Goal: Information Seeking & Learning: Learn about a topic

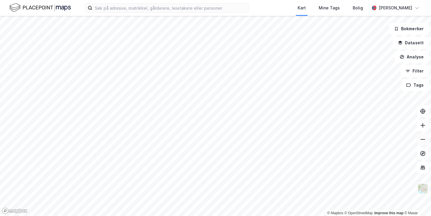
click at [423, 140] on icon at bounding box center [423, 139] width 6 height 6
click at [423, 128] on button at bounding box center [423, 125] width 12 height 12
click at [424, 126] on icon at bounding box center [423, 125] width 6 height 6
click at [422, 126] on icon at bounding box center [423, 125] width 6 height 6
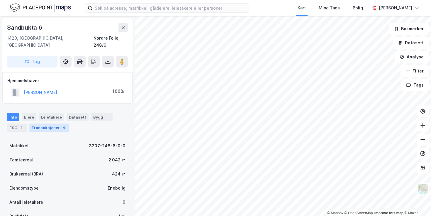
click at [50, 123] on div "Transaksjoner 4" at bounding box center [49, 127] width 40 height 8
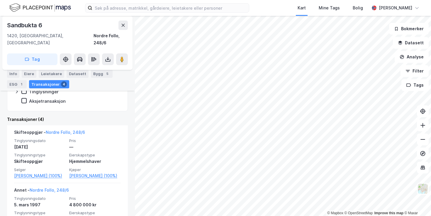
scroll to position [118, 0]
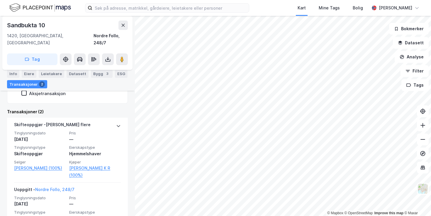
scroll to position [124, 0]
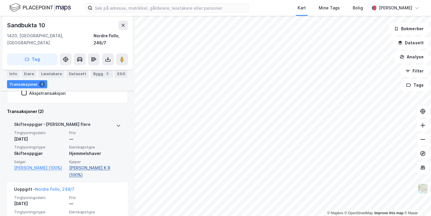
click at [84, 164] on link "[PERSON_NAME] K R (100%)" at bounding box center [95, 171] width 52 height 14
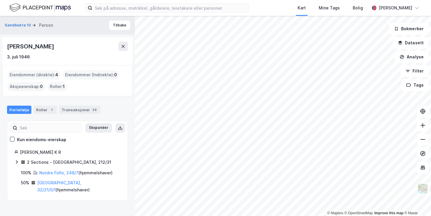
drag, startPoint x: 106, startPoint y: 48, endPoint x: 0, endPoint y: 43, distance: 106.3
click at [0, 43] on div "Sandbukta 10 Person [PERSON_NAME] [DATE] Eiendommer (direkte) : 4 Eiendommer (I…" at bounding box center [67, 116] width 135 height 200
copy div "[PERSON_NAME]"
click at [16, 25] on button "Sandbukta 10" at bounding box center [19, 25] width 28 height 6
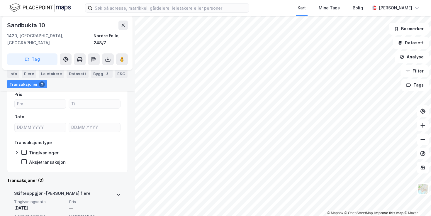
scroll to position [55, 0]
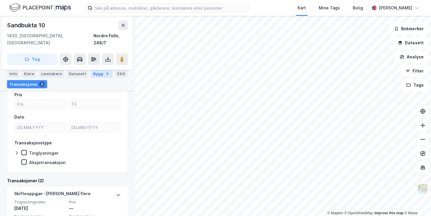
click at [95, 75] on div "Bygg 3" at bounding box center [102, 74] width 22 height 8
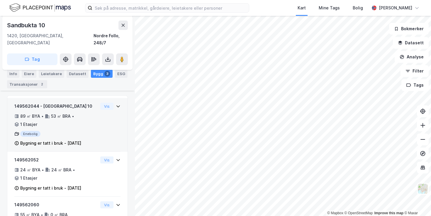
scroll to position [77, 0]
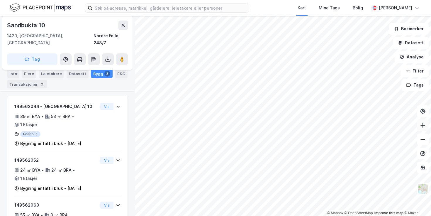
click at [422, 124] on icon at bounding box center [423, 125] width 6 height 6
click at [31, 74] on div "Eiere" at bounding box center [29, 74] width 15 height 8
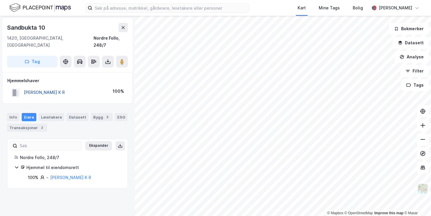
click at [0, 0] on button "[PERSON_NAME] K R" at bounding box center [0, 0] width 0 height 0
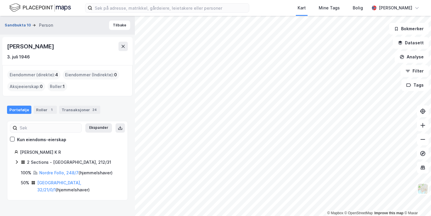
click at [17, 27] on button "Sandbukta 10" at bounding box center [19, 25] width 28 height 6
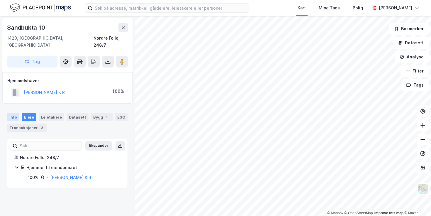
click at [13, 113] on div "Info" at bounding box center [13, 117] width 12 height 8
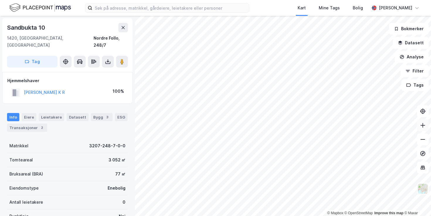
click at [424, 126] on icon at bounding box center [423, 125] width 6 height 6
